Goal: Find contact information: Find contact information

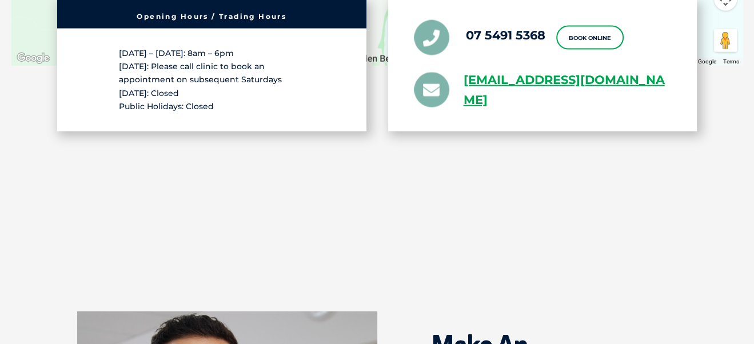
scroll to position [2058, 0]
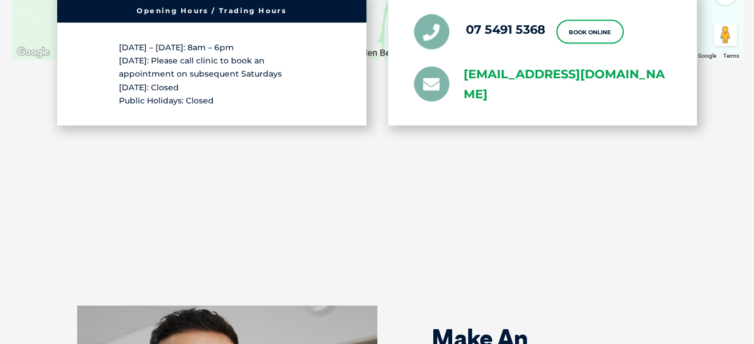
click at [520, 71] on link "[EMAIL_ADDRESS][DOMAIN_NAME]" at bounding box center [568, 85] width 208 height 40
click at [515, 71] on link "[EMAIL_ADDRESS][DOMAIN_NAME]" at bounding box center [568, 85] width 208 height 40
click at [524, 95] on link "[EMAIL_ADDRESS][DOMAIN_NAME]" at bounding box center [568, 85] width 208 height 40
drag, startPoint x: 524, startPoint y: 95, endPoint x: 518, endPoint y: 94, distance: 5.8
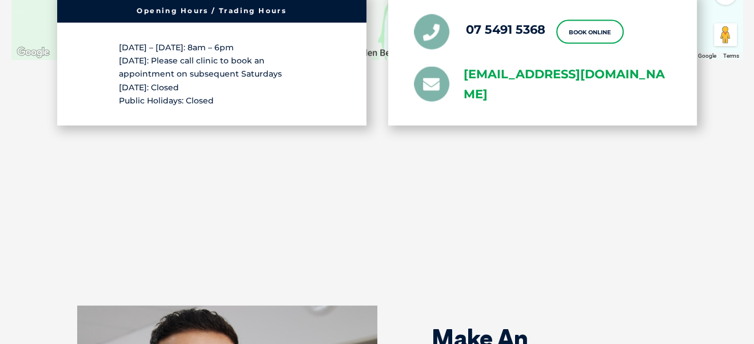
click at [518, 94] on link "[EMAIL_ADDRESS][DOMAIN_NAME]" at bounding box center [568, 85] width 208 height 40
click at [430, 83] on icon at bounding box center [431, 84] width 35 height 35
drag, startPoint x: 430, startPoint y: 83, endPoint x: 679, endPoint y: 123, distance: 252.6
click at [679, 123] on div "07 5491 5368 Book Online greencross.caloundra@greencrossvet.com.au" at bounding box center [542, 60] width 309 height 132
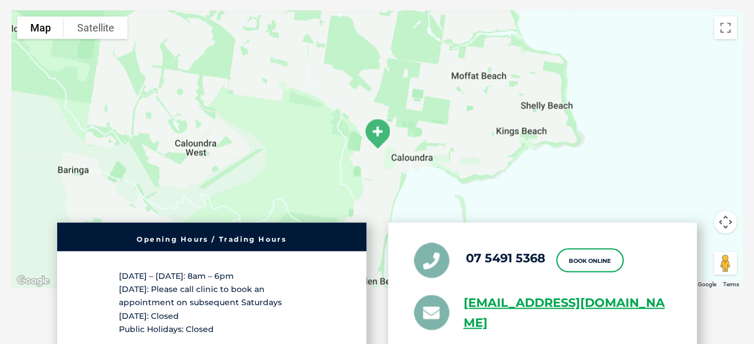
scroll to position [2172, 0]
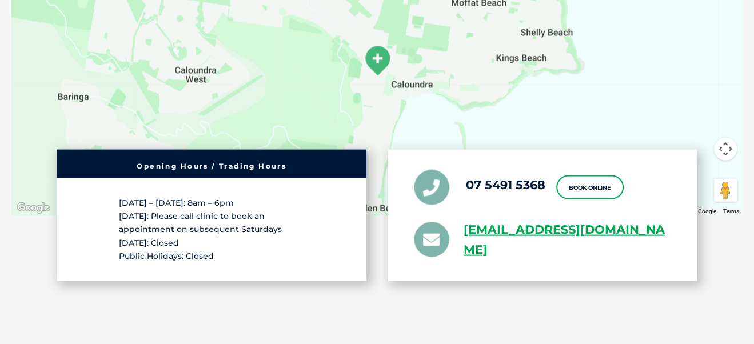
scroll to position [1886, 0]
